Goal: Transaction & Acquisition: Subscribe to service/newsletter

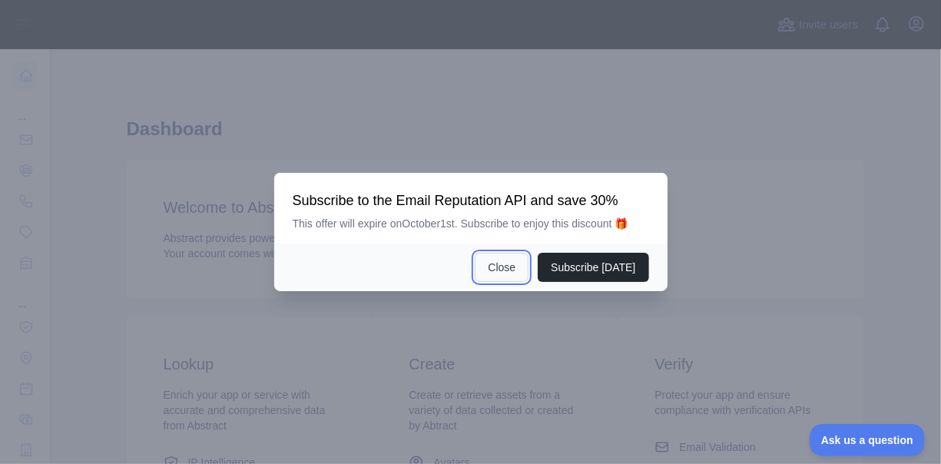
click at [499, 271] on button "Close" at bounding box center [502, 267] width 54 height 29
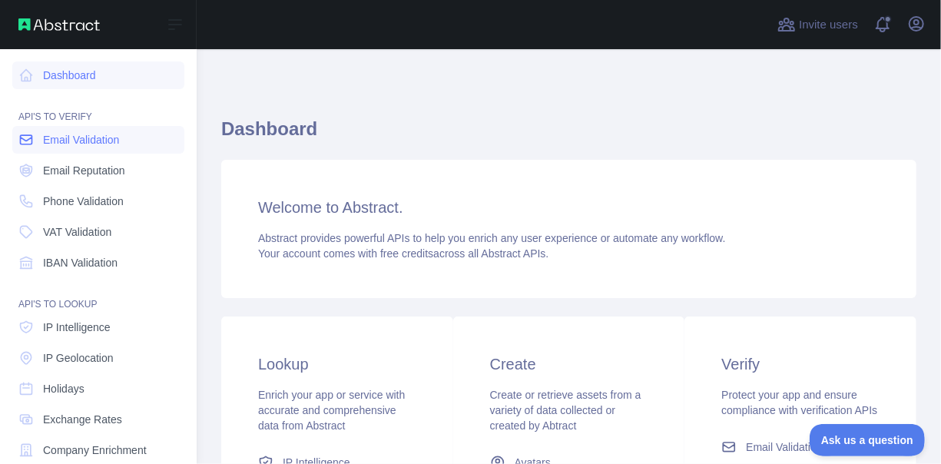
click at [61, 151] on link "Email Validation" at bounding box center [98, 140] width 172 height 28
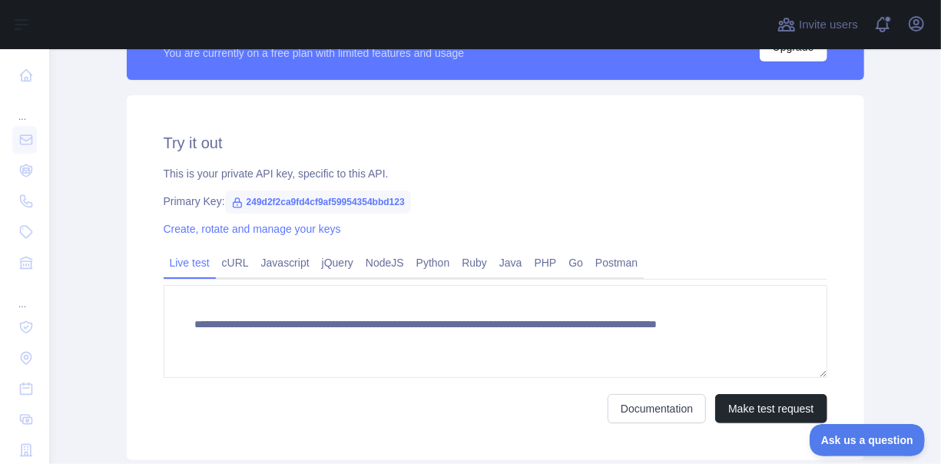
scroll to position [567, 0]
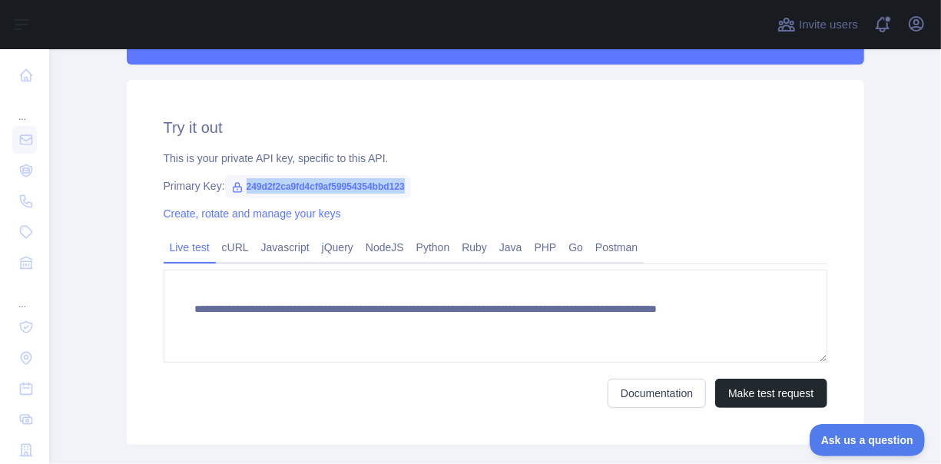
drag, startPoint x: 239, startPoint y: 186, endPoint x: 406, endPoint y: 184, distance: 166.8
click at [406, 184] on div "Primary Key: 249d2f2ca9fd4cf9af59954354bbd123" at bounding box center [496, 185] width 664 height 15
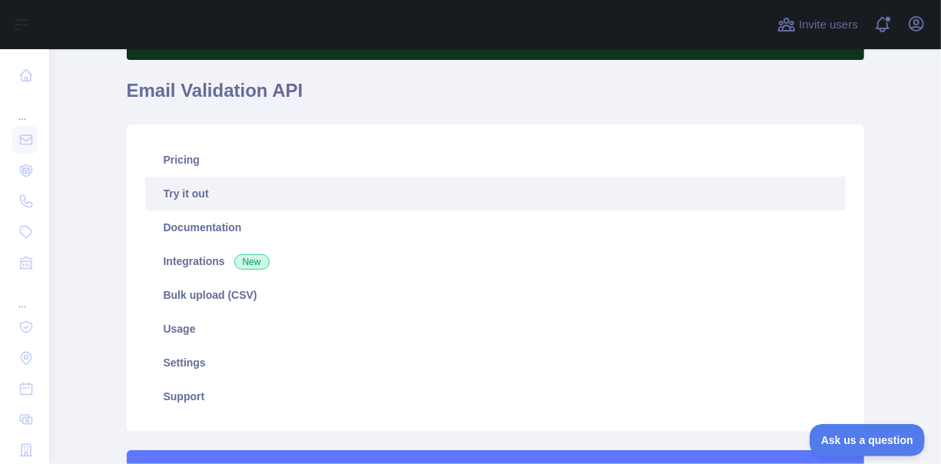
scroll to position [119, 0]
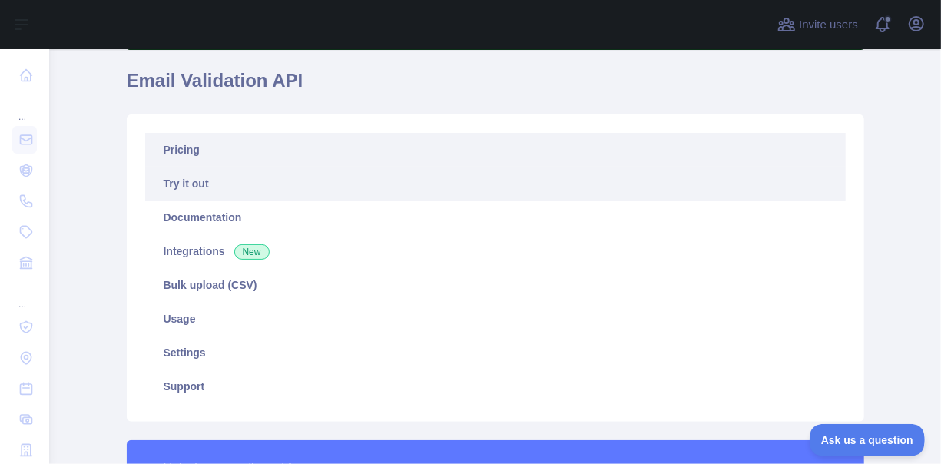
click at [208, 143] on link "Pricing" at bounding box center [495, 150] width 701 height 34
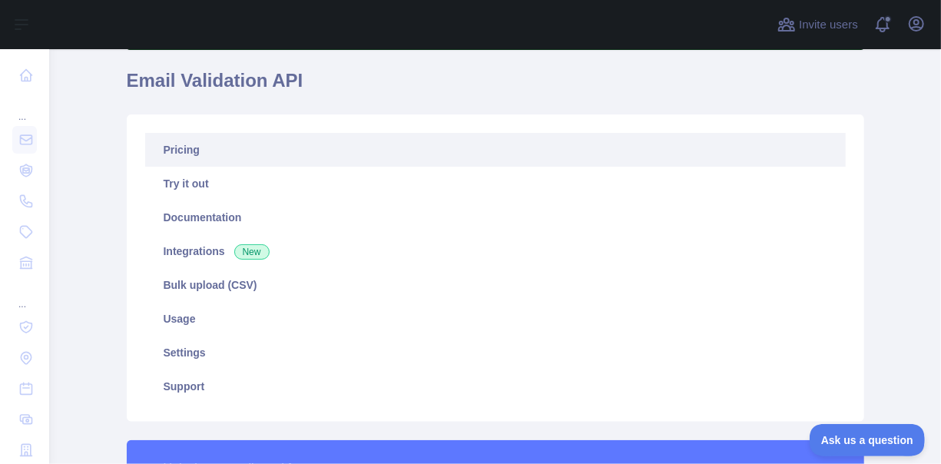
click at [191, 154] on link "Pricing" at bounding box center [495, 150] width 701 height 34
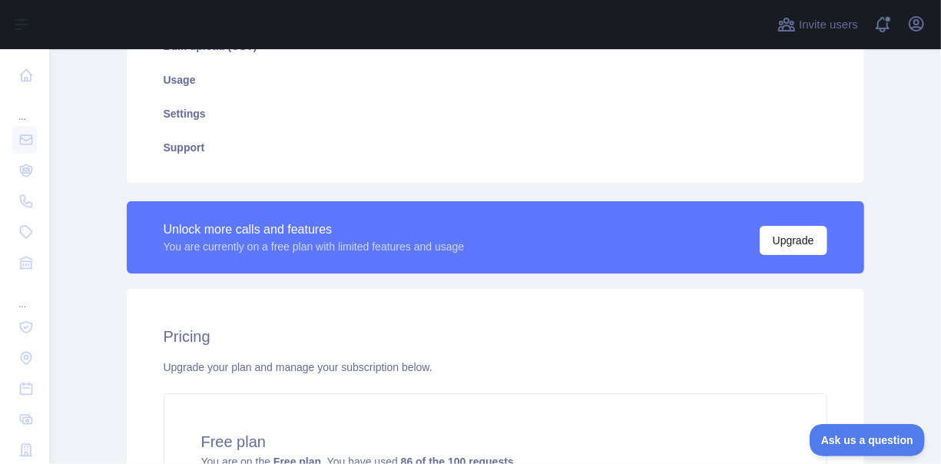
scroll to position [612, 0]
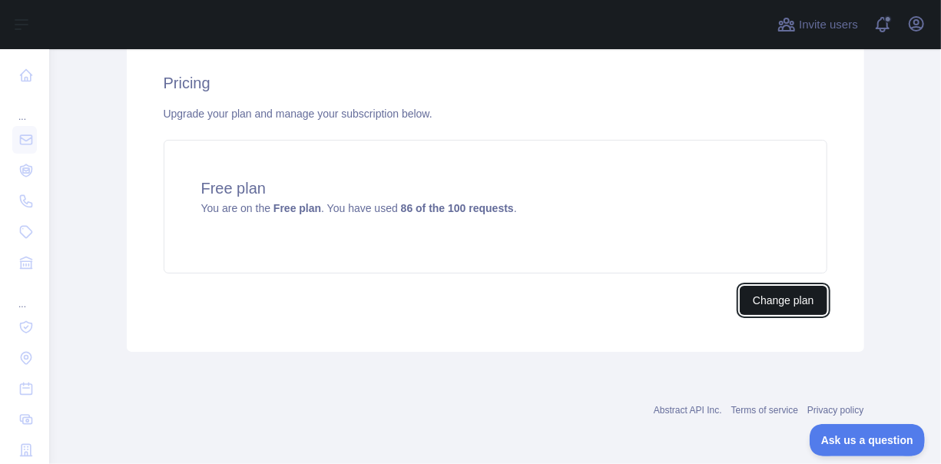
click at [771, 301] on button "Change plan" at bounding box center [783, 300] width 87 height 29
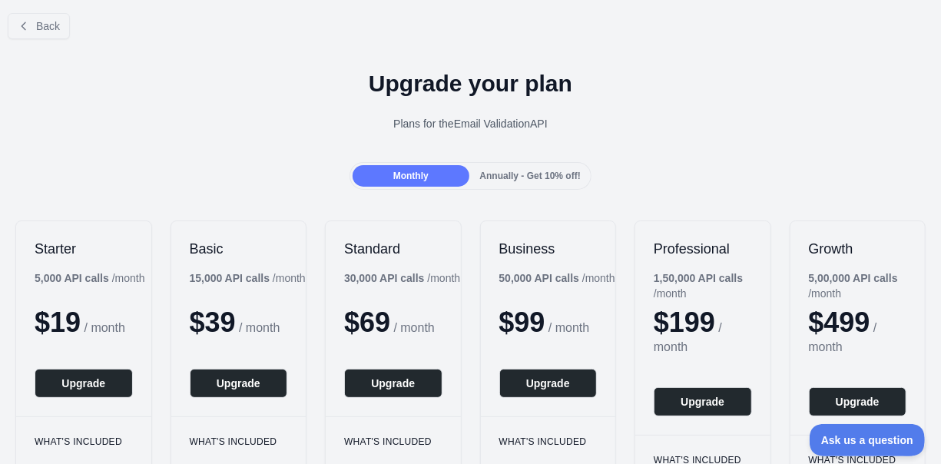
scroll to position [6, 0]
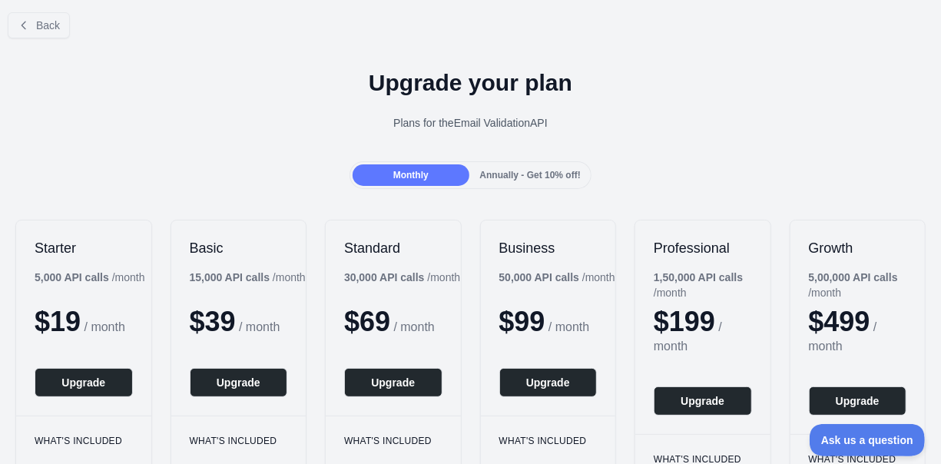
click at [547, 164] on div "Annually - Get 10% off!" at bounding box center [531, 175] width 116 height 22
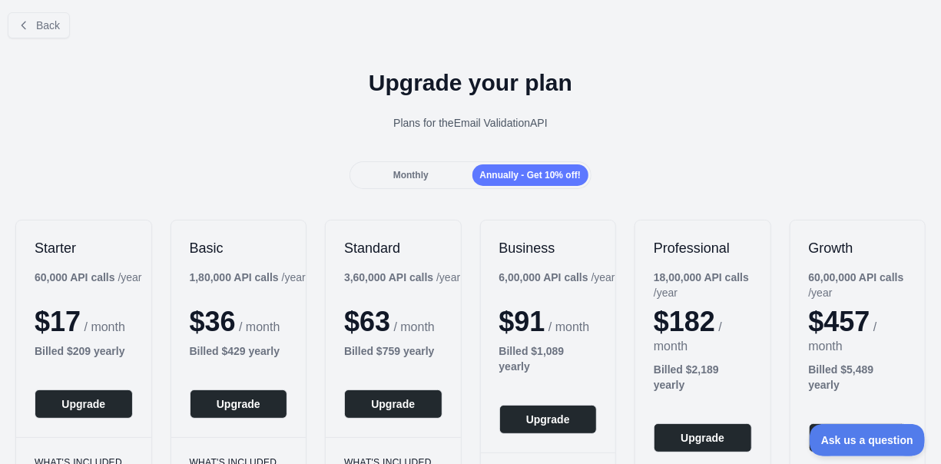
click at [451, 174] on div "Monthly" at bounding box center [411, 175] width 116 height 22
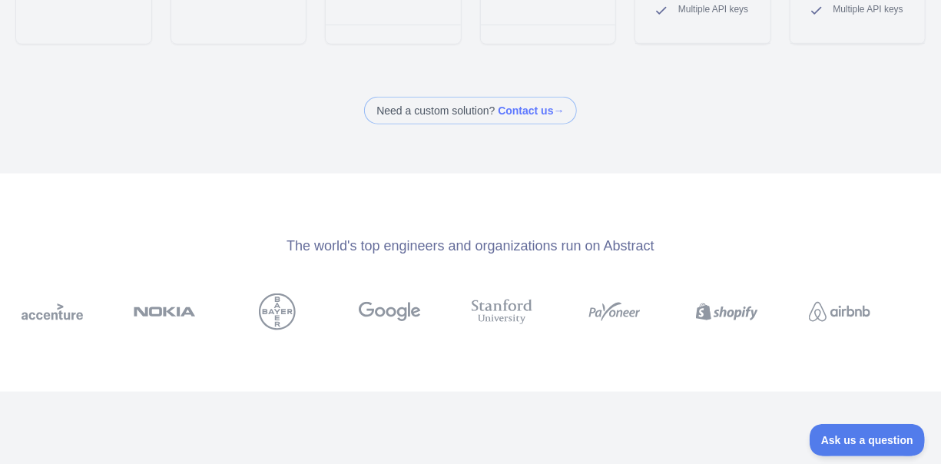
scroll to position [0, 0]
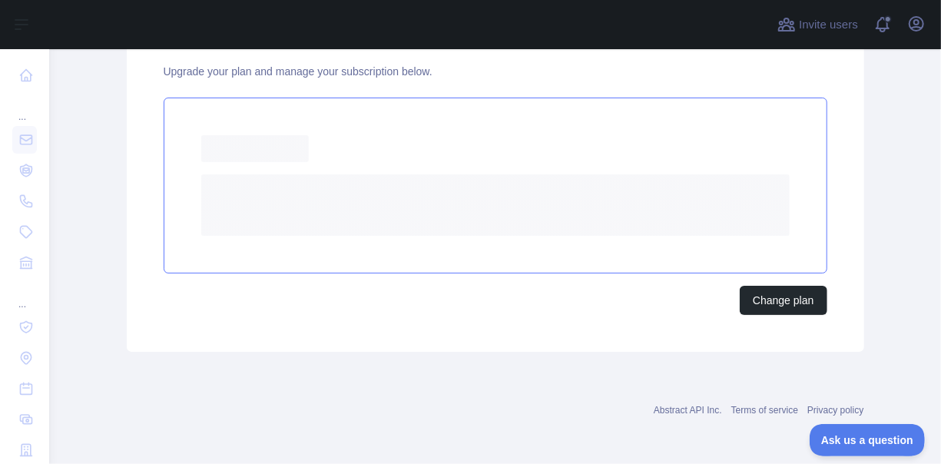
scroll to position [612, 0]
